Goal: Task Accomplishment & Management: Use online tool/utility

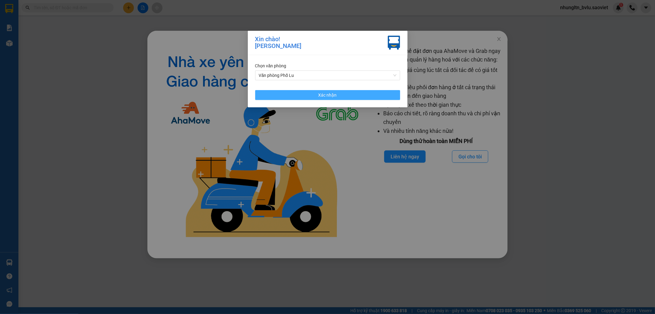
click at [366, 93] on button "Xác nhận" at bounding box center [327, 95] width 145 height 10
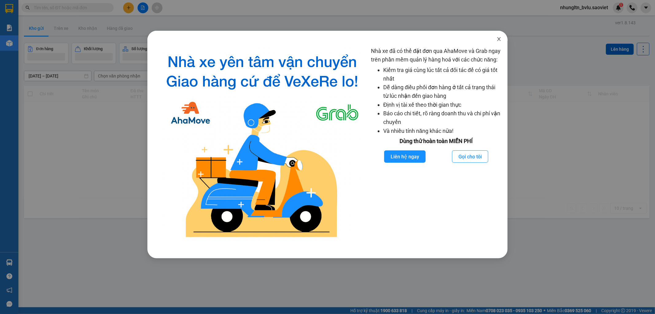
click at [499, 40] on icon "close" at bounding box center [498, 39] width 3 height 4
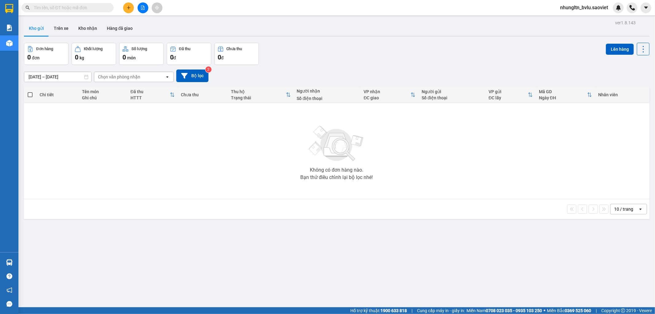
click at [88, 8] on input "text" at bounding box center [70, 7] width 72 height 7
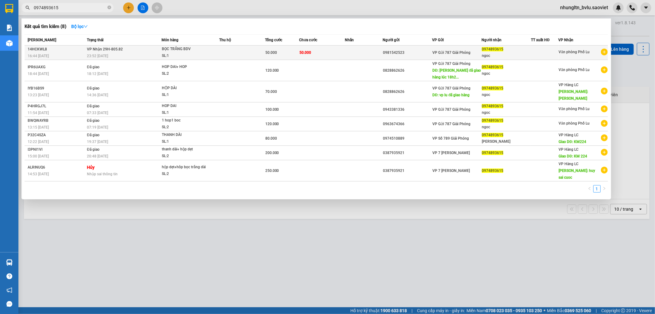
type input "0974893615"
click at [328, 54] on td "50.000" at bounding box center [322, 52] width 46 height 14
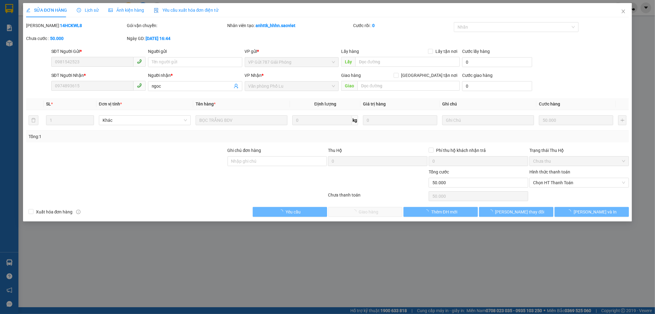
type input "0981542523"
type input "0974893615"
type input "ngoc"
type input "50.000"
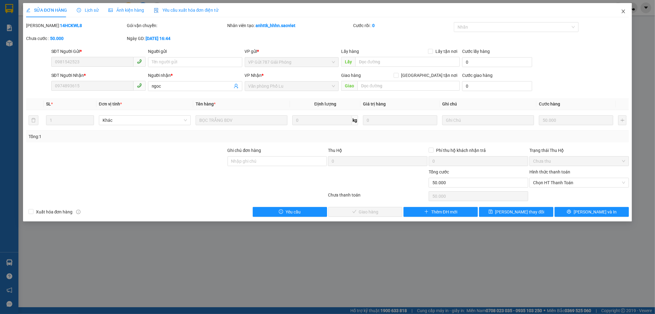
click at [623, 12] on icon "close" at bounding box center [623, 11] width 5 height 5
